Goal: Navigation & Orientation: Find specific page/section

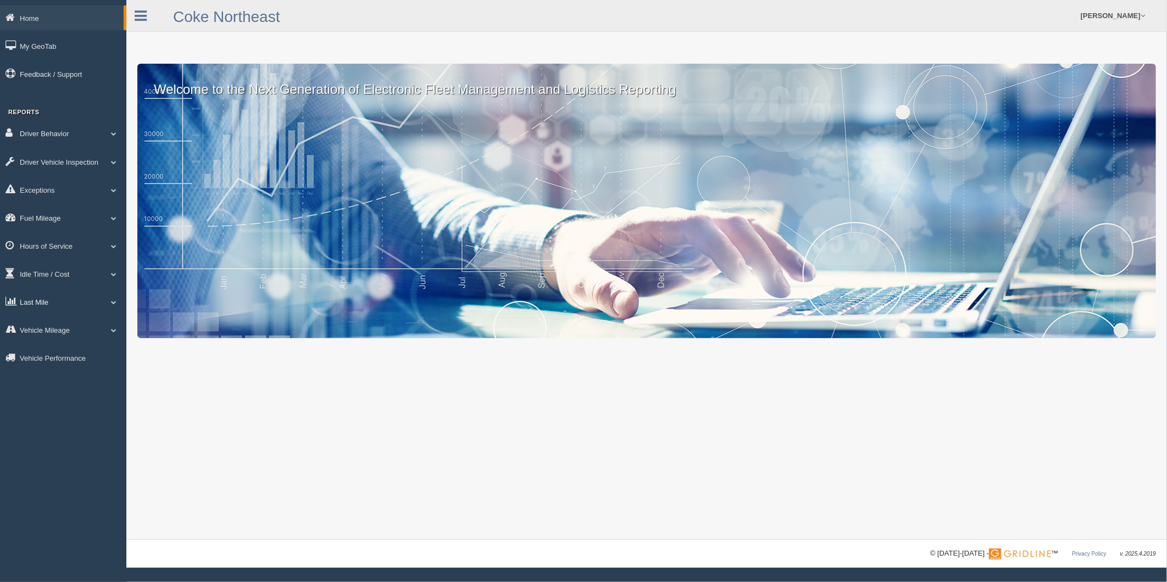
click at [30, 310] on link "Last Mile" at bounding box center [63, 302] width 126 height 25
click at [42, 349] on link "Zone Editor" at bounding box center [72, 347] width 104 height 20
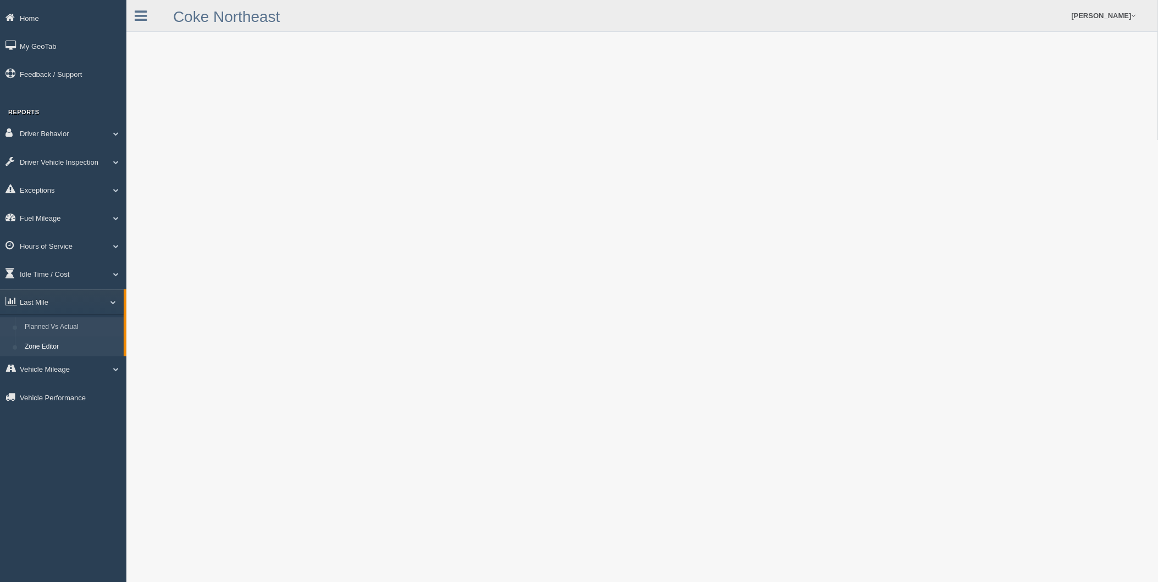
click at [74, 335] on link "Planned Vs Actual" at bounding box center [72, 328] width 104 height 20
click at [45, 353] on link "Zone Editor" at bounding box center [72, 347] width 104 height 20
